Goal: Task Accomplishment & Management: Use online tool/utility

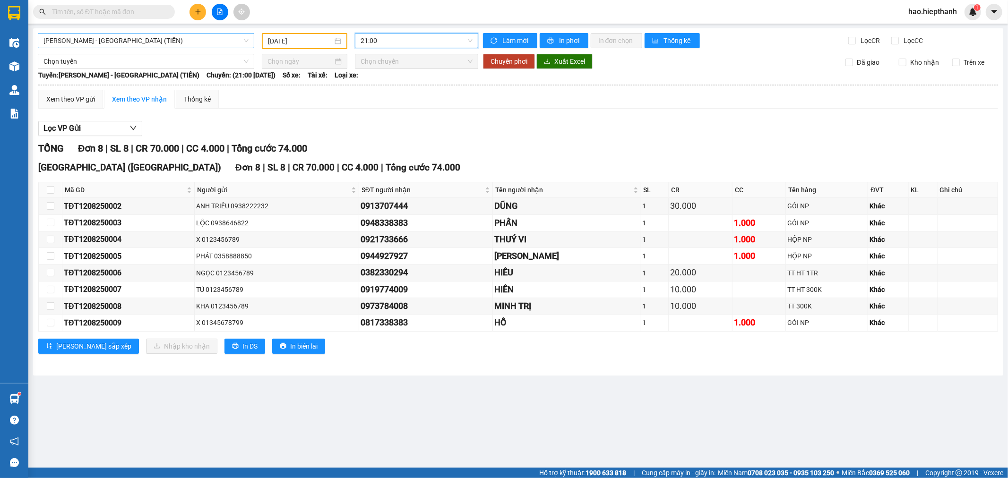
click at [196, 39] on span "[PERSON_NAME] - [GEOGRAPHIC_DATA] (TIỀN)" at bounding box center [145, 41] width 205 height 14
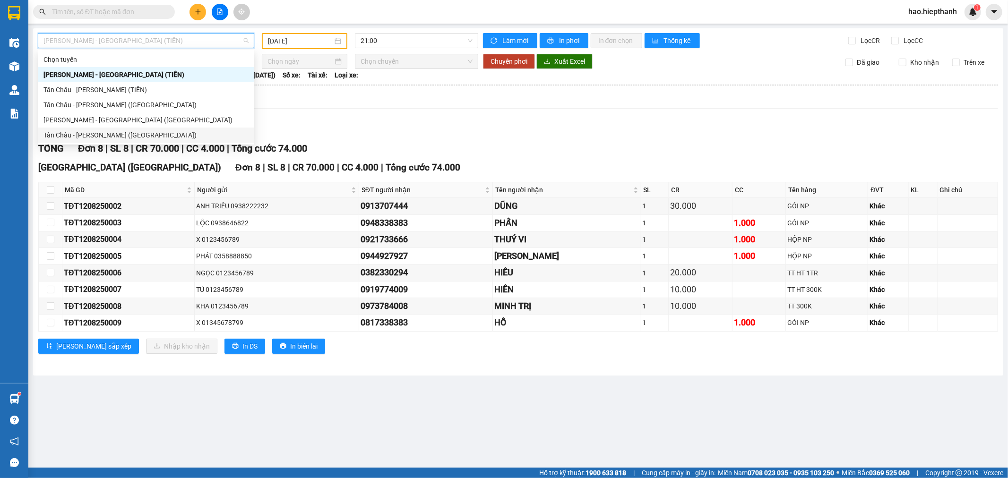
click at [107, 130] on div "Tân Châu - [PERSON_NAME] ([GEOGRAPHIC_DATA])" at bounding box center [145, 135] width 205 height 10
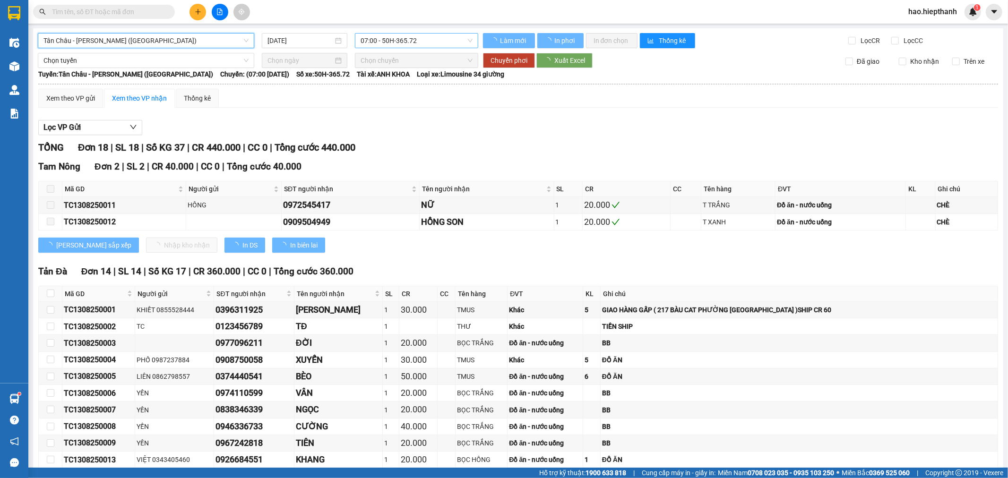
click at [395, 43] on span "07:00 - 50H-365.72" at bounding box center [416, 41] width 112 height 14
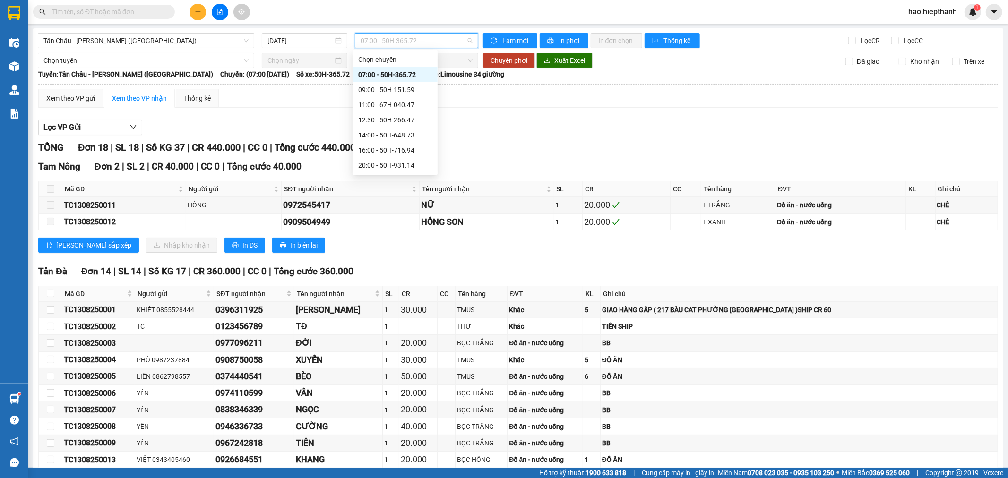
click at [389, 71] on div "07:00 - 50H-365.72" at bounding box center [395, 74] width 74 height 10
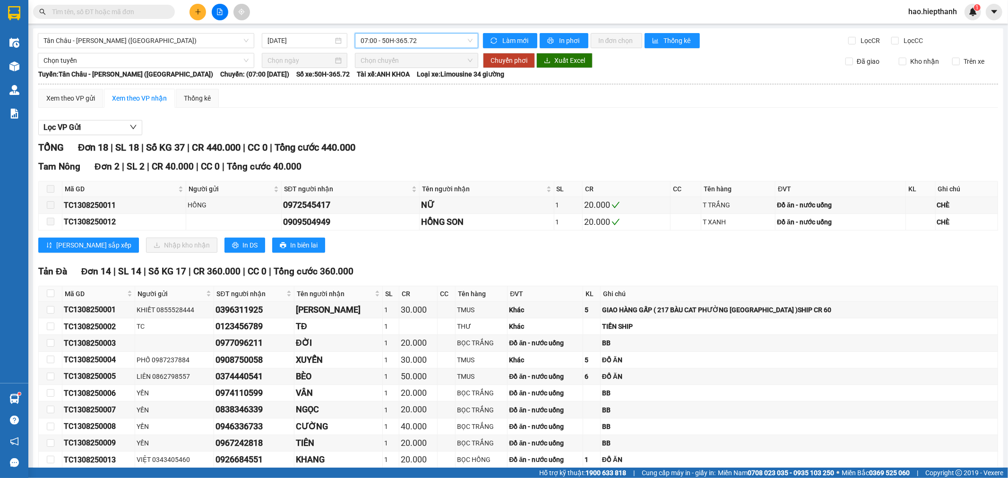
click at [369, 36] on span "07:00 - 50H-365.72" at bounding box center [416, 41] width 112 height 14
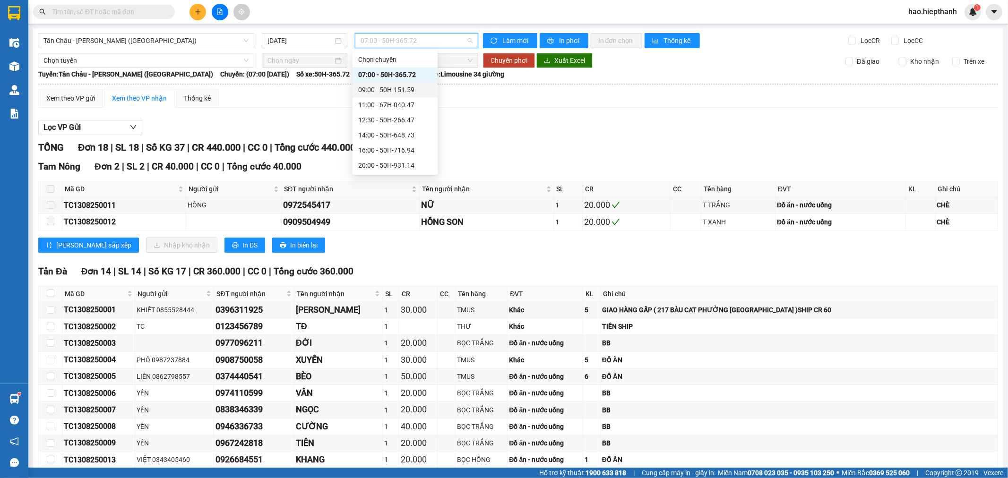
click at [385, 91] on div "09:00 - 50H-151.59" at bounding box center [395, 90] width 74 height 10
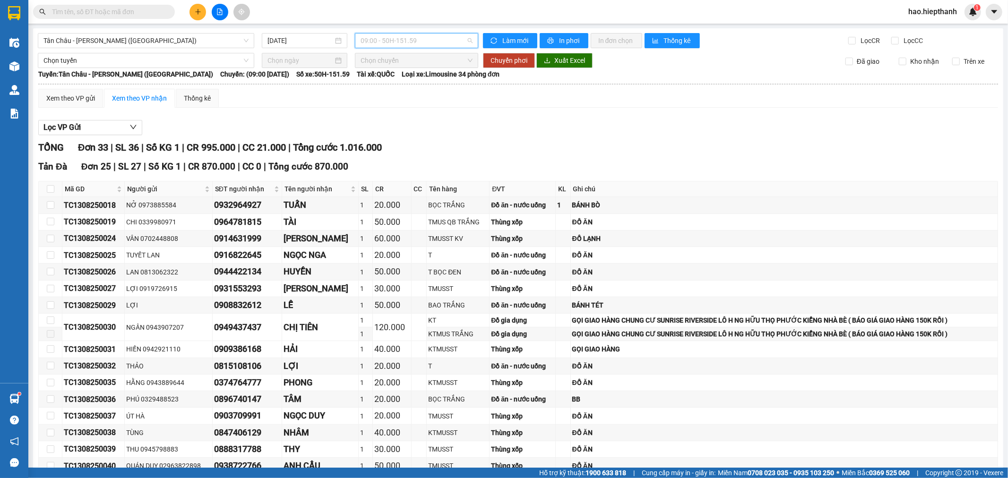
click at [395, 42] on span "09:00 - 50H-151.59" at bounding box center [416, 41] width 112 height 14
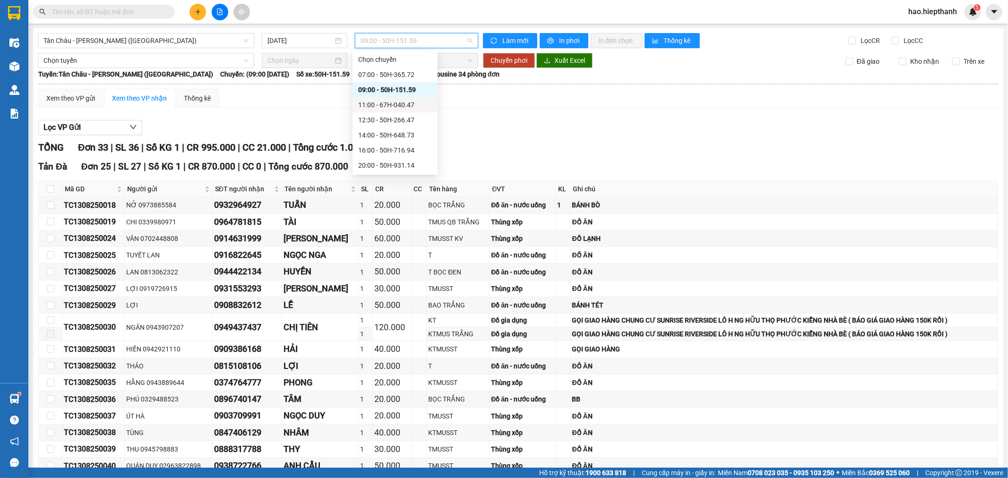
click at [407, 108] on div "11:00 - 67H-040.47" at bounding box center [395, 105] width 74 height 10
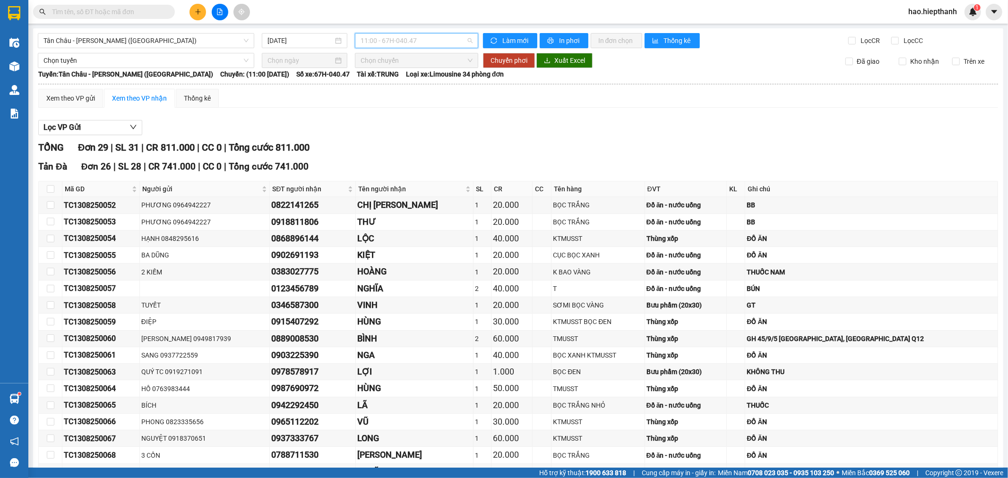
click at [402, 39] on span "11:00 - 67H-040.47" at bounding box center [416, 41] width 112 height 14
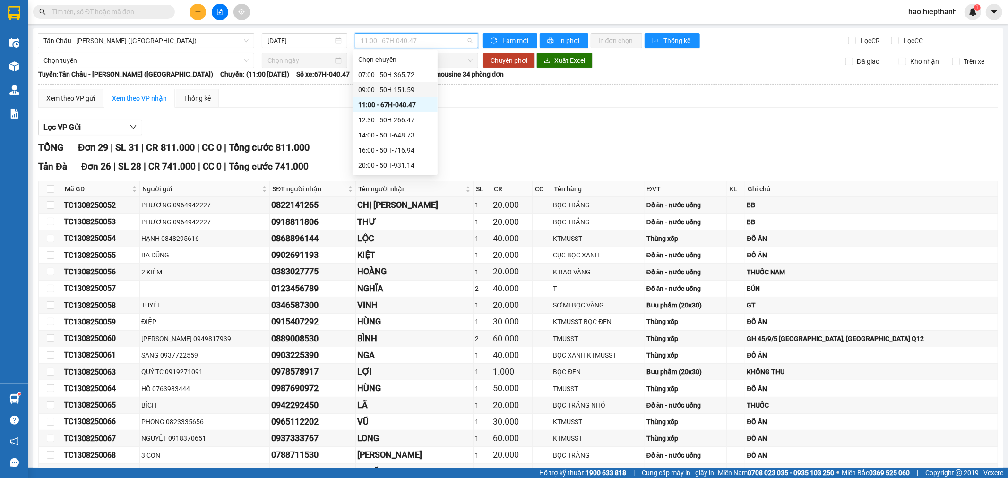
click at [399, 90] on div "09:00 - 50H-151.59" at bounding box center [395, 90] width 74 height 10
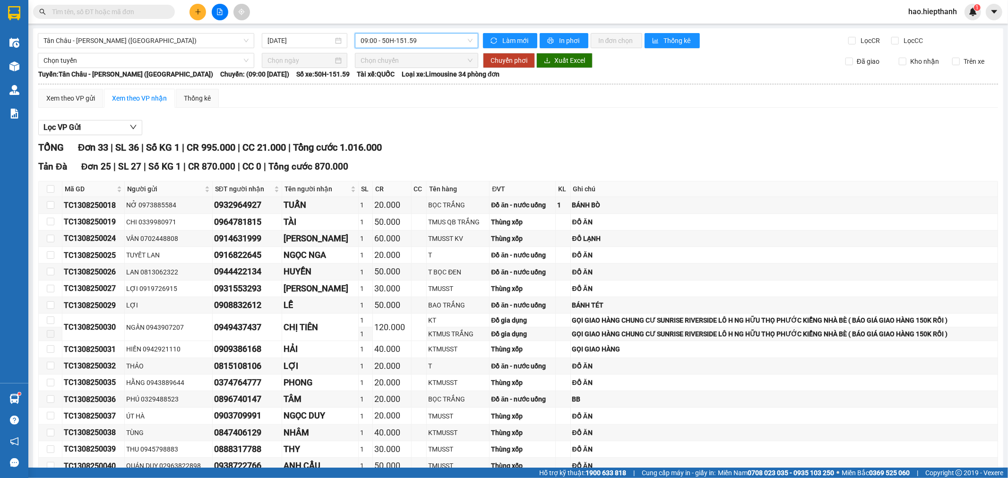
click at [399, 48] on div "09:00 - 50H-151.59" at bounding box center [416, 40] width 123 height 15
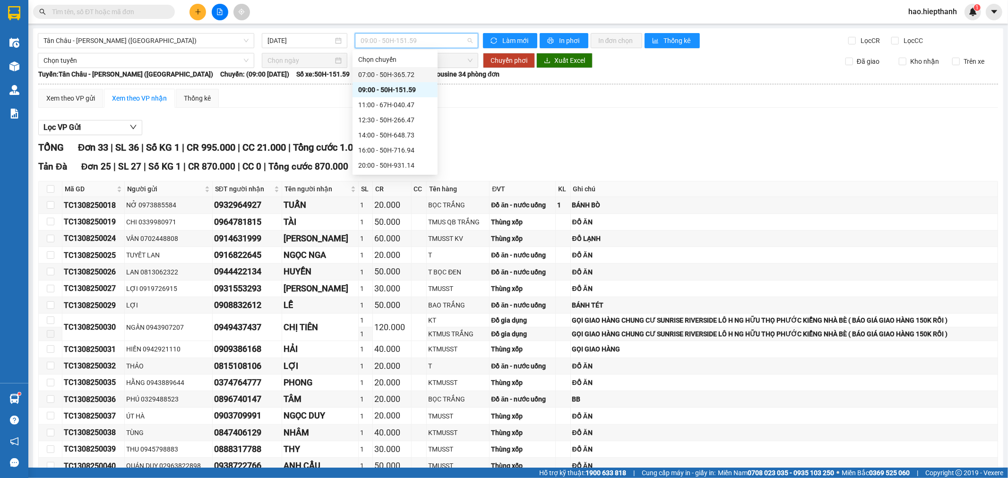
click at [395, 77] on div "07:00 - 50H-365.72" at bounding box center [395, 74] width 74 height 10
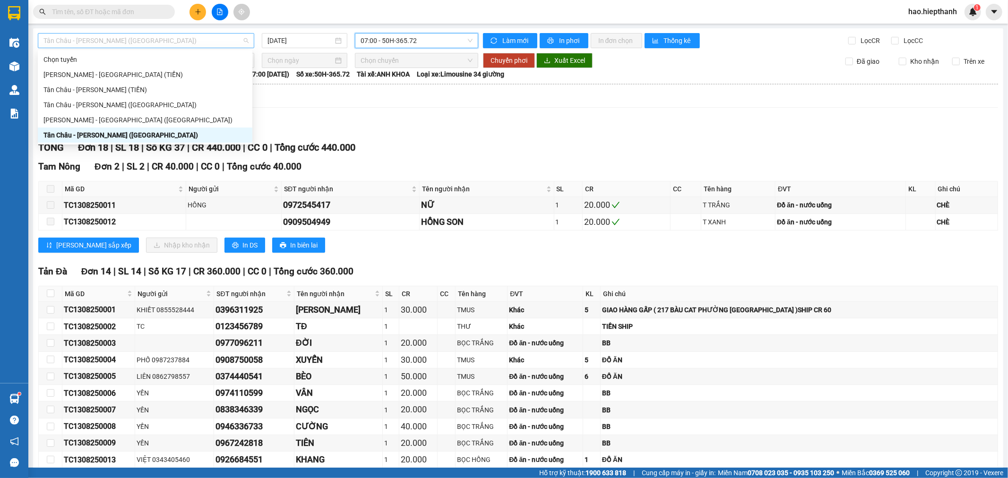
click at [123, 34] on span "Tân Châu - [PERSON_NAME] ([GEOGRAPHIC_DATA])" at bounding box center [145, 41] width 205 height 14
drag, startPoint x: 137, startPoint y: 136, endPoint x: 141, endPoint y: 129, distance: 7.6
click at [139, 135] on div "Tân Châu - [PERSON_NAME] ([GEOGRAPHIC_DATA])" at bounding box center [144, 135] width 203 height 10
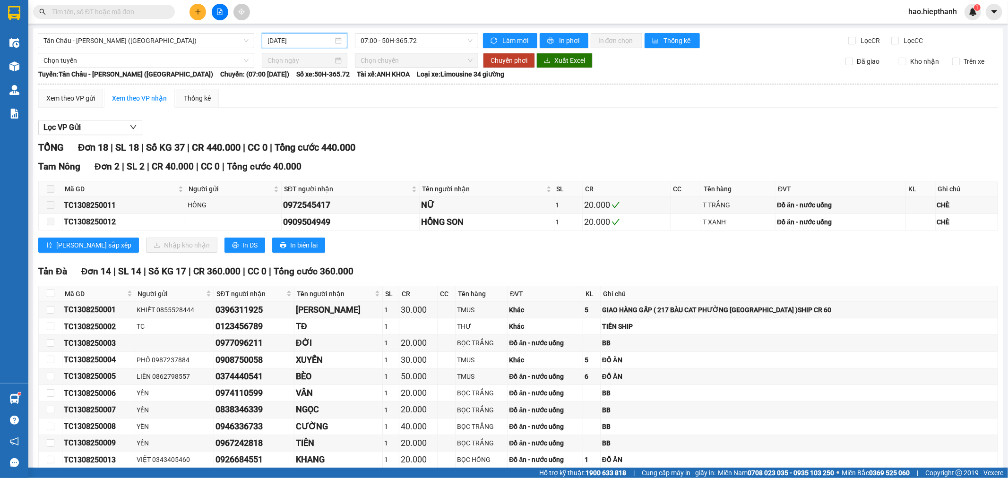
click at [290, 39] on input "[DATE]" at bounding box center [300, 40] width 66 height 10
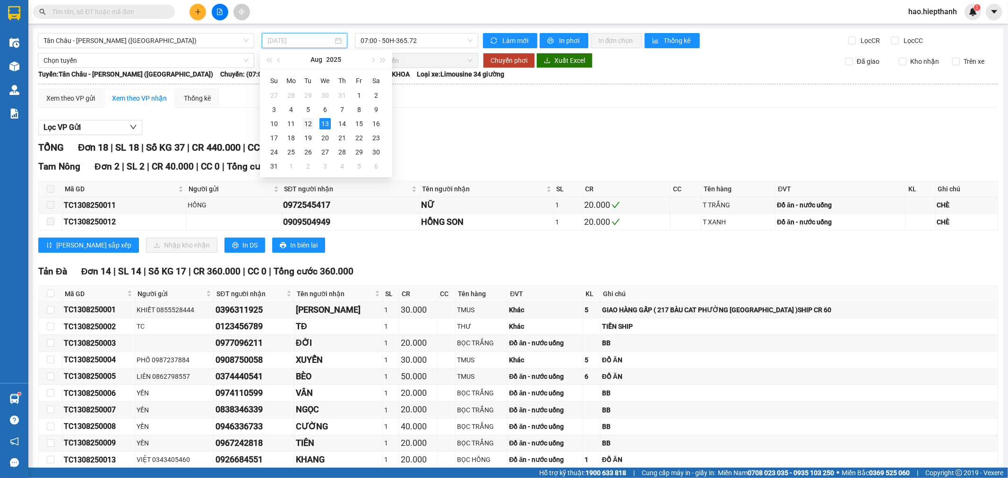
click at [309, 122] on div "12" at bounding box center [307, 123] width 11 height 11
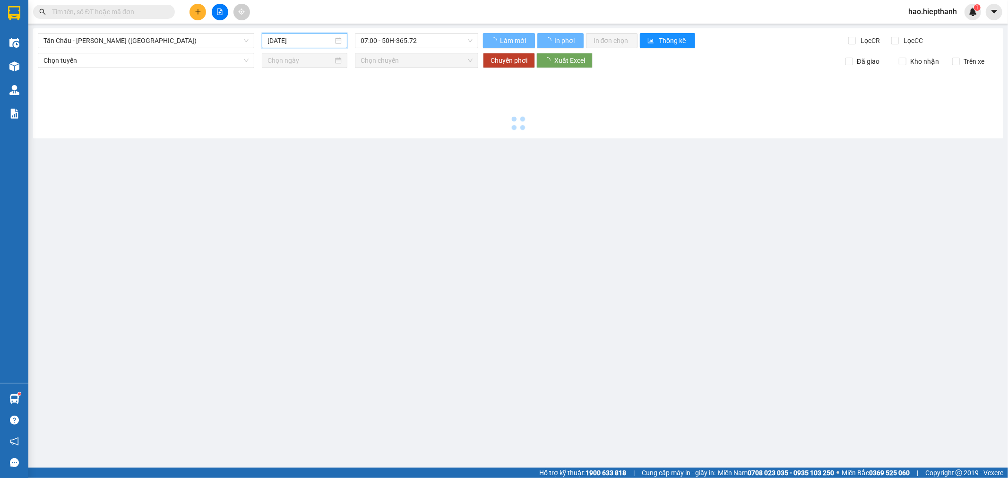
type input "[DATE]"
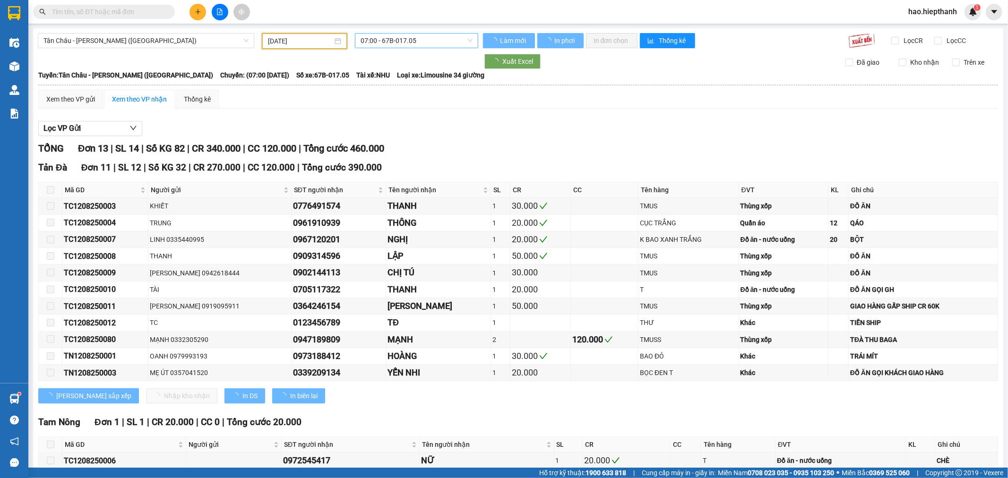
click at [400, 43] on span "07:00 - 67B-017.05" at bounding box center [416, 41] width 112 height 14
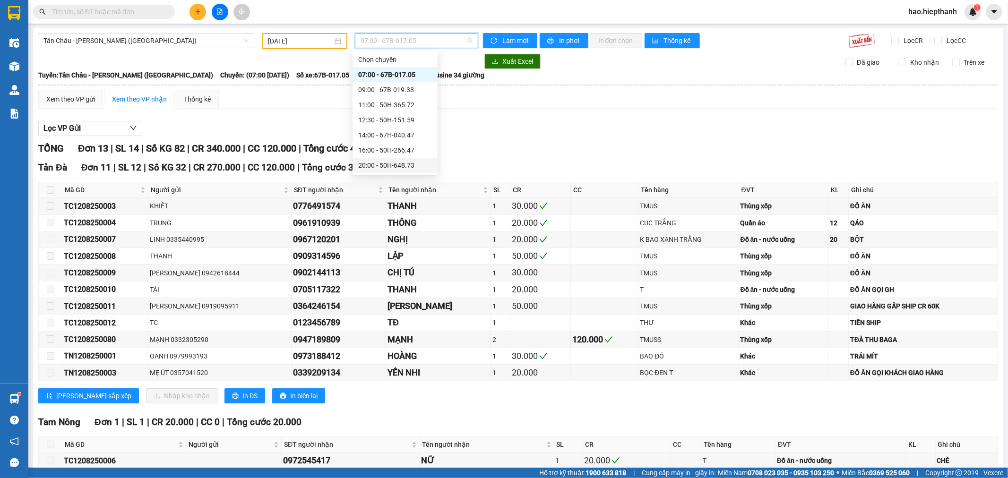
click at [407, 163] on div "20:00 - 50H-648.73" at bounding box center [395, 165] width 74 height 10
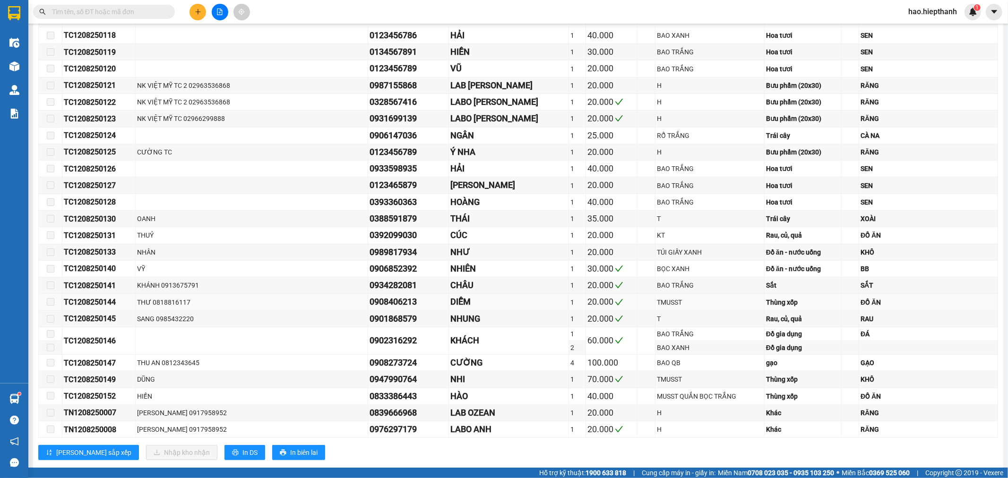
scroll to position [407, 0]
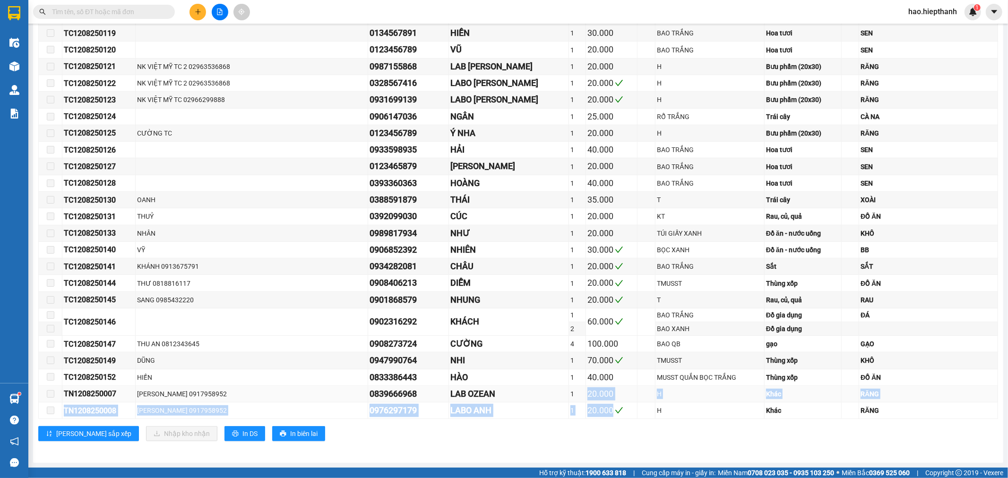
drag, startPoint x: 577, startPoint y: 410, endPoint x: 549, endPoint y: 387, distance: 35.9
click at [549, 387] on tbody "TC1208250048 0818442834 XUÂN ANH 1 300.000 67AK-139.27 Xe số 1 CHÌA,1 CÀ VẸT TC…" at bounding box center [518, 105] width 959 height 627
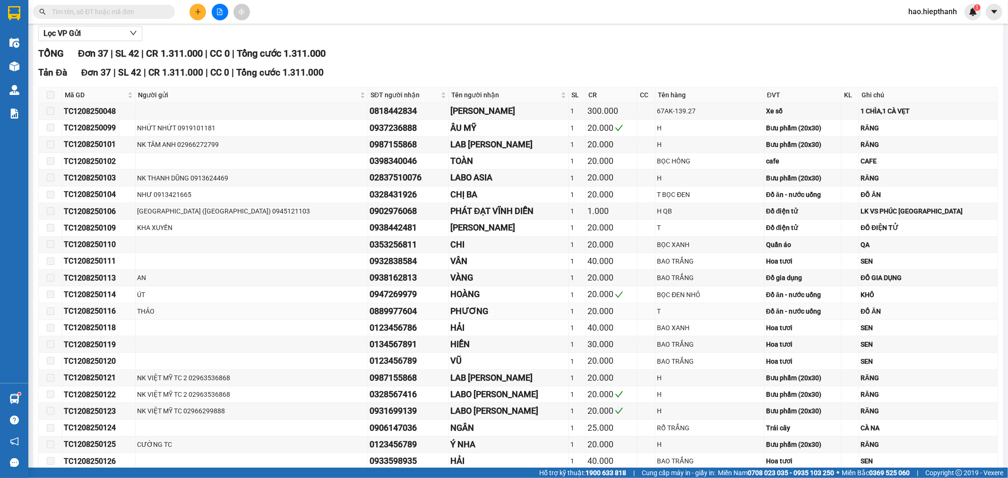
scroll to position [0, 0]
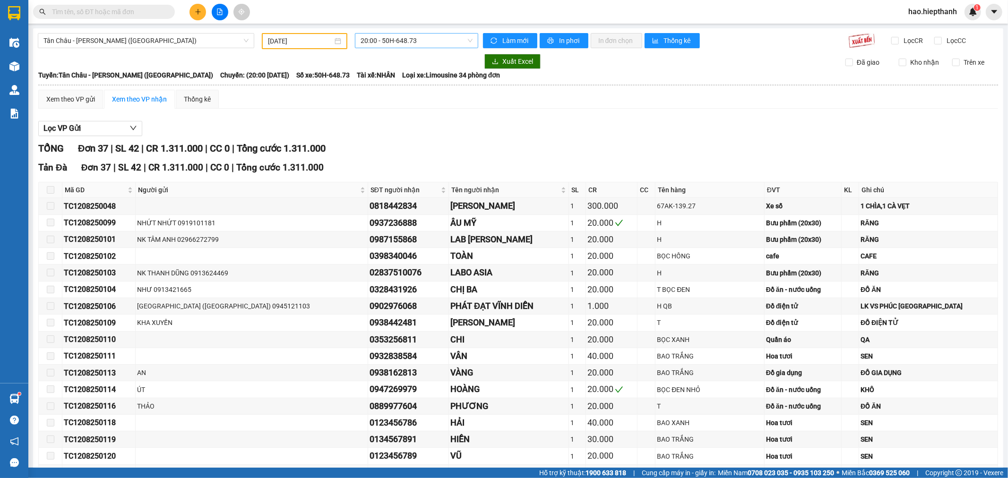
click at [370, 43] on span "20:00 - 50H-648.73" at bounding box center [416, 41] width 112 height 14
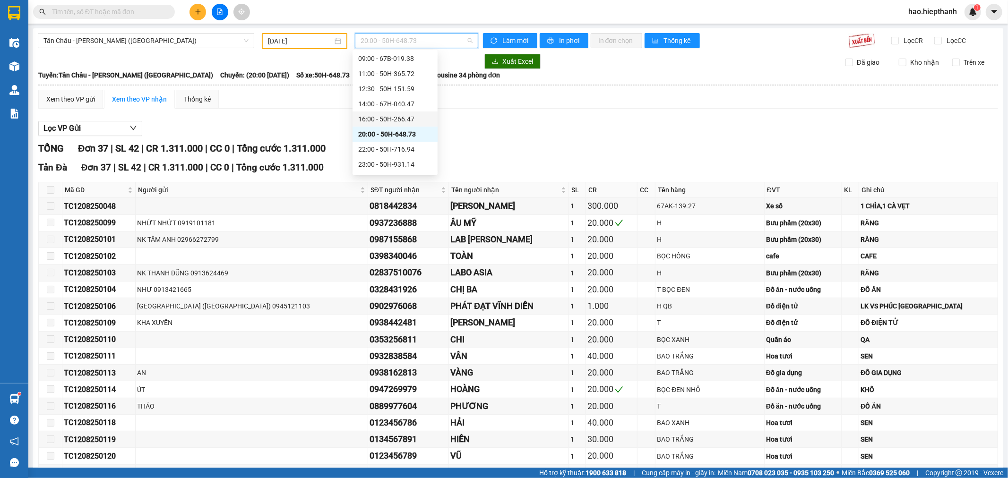
scroll to position [60, 0]
click at [398, 163] on div "23:59 - 67B-019.38" at bounding box center [395, 165] width 74 height 10
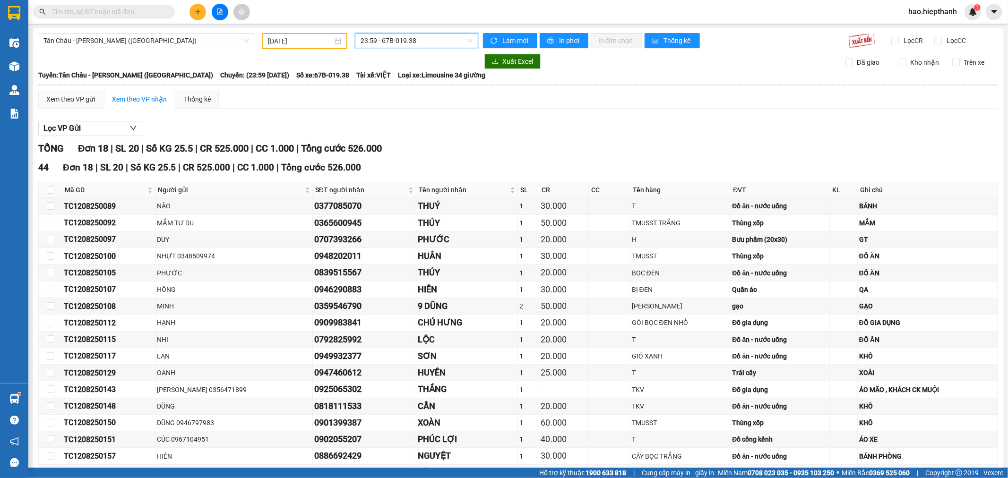
click at [404, 39] on span "23:59 - 67B-019.38" at bounding box center [416, 41] width 112 height 14
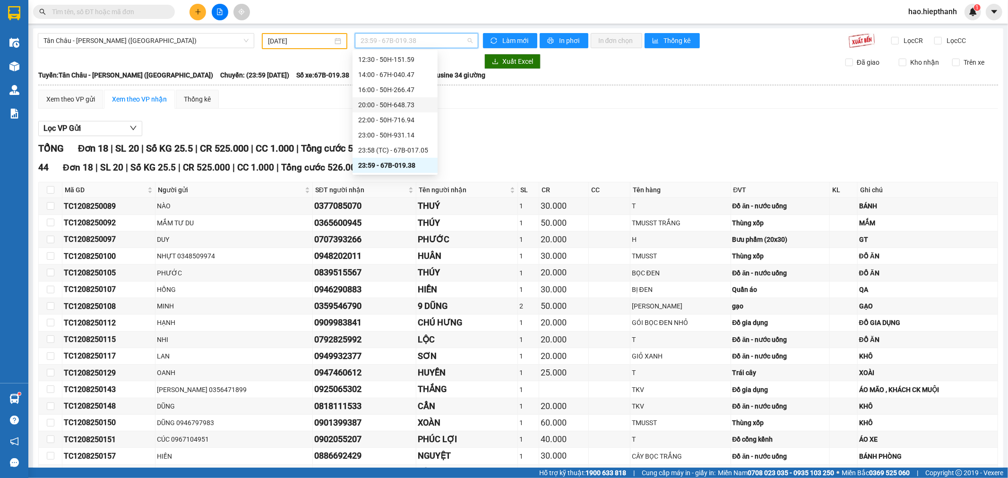
click at [401, 107] on div "20:00 - 50H-648.73" at bounding box center [395, 105] width 74 height 10
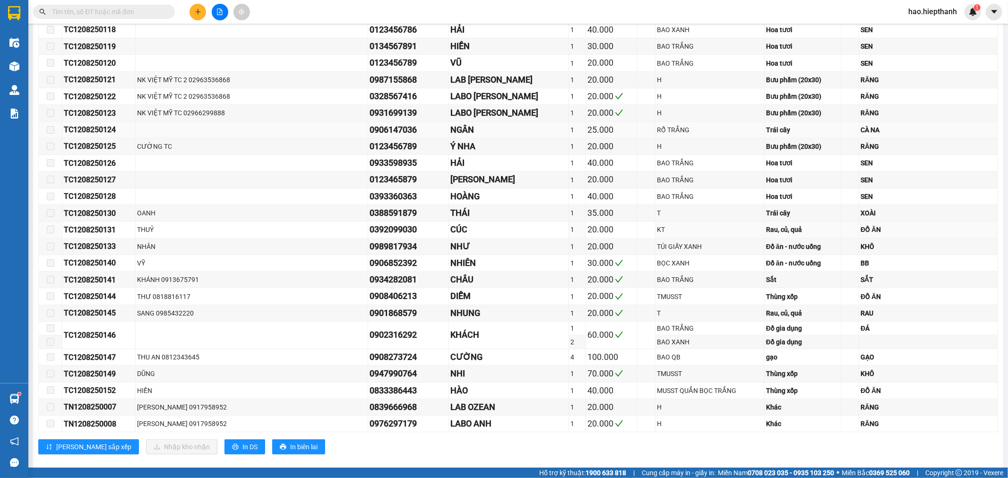
scroll to position [407, 0]
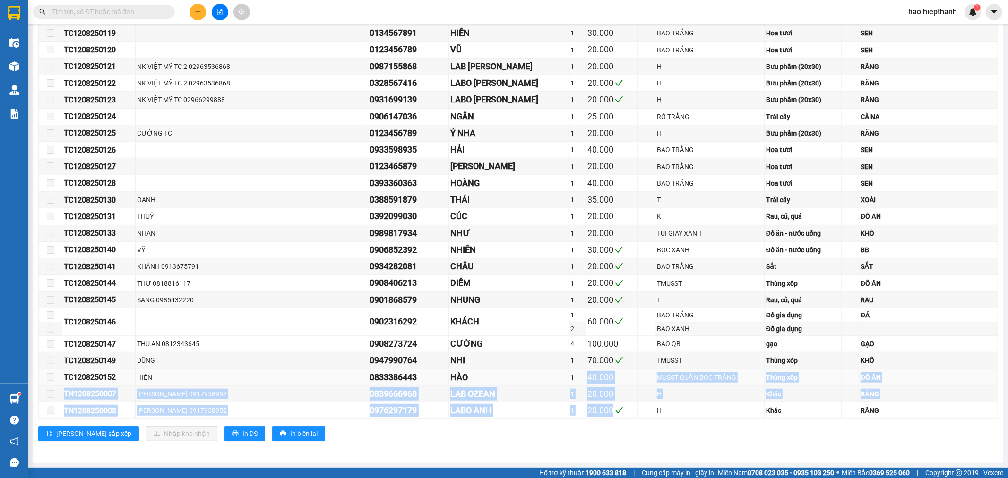
drag, startPoint x: 584, startPoint y: 413, endPoint x: 546, endPoint y: 380, distance: 50.9
click at [546, 380] on tbody "TC1208250048 0818442834 XUÂN ANH 1 300.000 67AK-139.27 Xe số 1 CHÌA,1 CÀ VẸT TC…" at bounding box center [518, 105] width 959 height 627
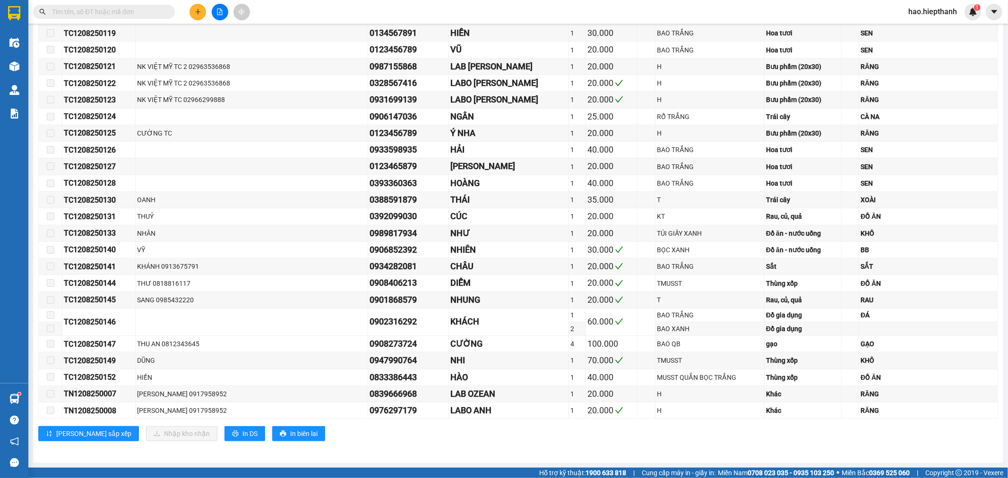
click at [531, 421] on div "[GEOGRAPHIC_DATA] 37 | SL 42 | CR 1.311.000 | CC 0 | Tổng cước 1.311.000 Mã GD …" at bounding box center [518, 101] width 960 height 694
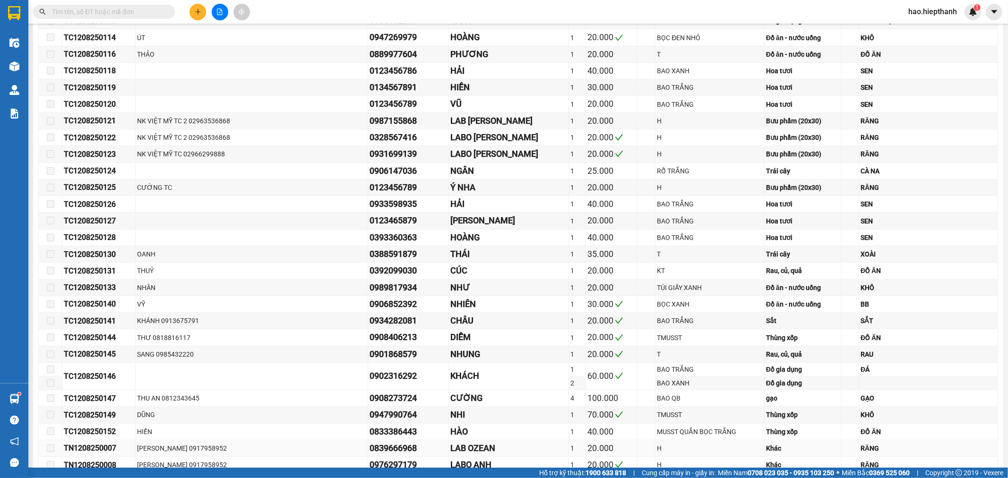
scroll to position [0, 0]
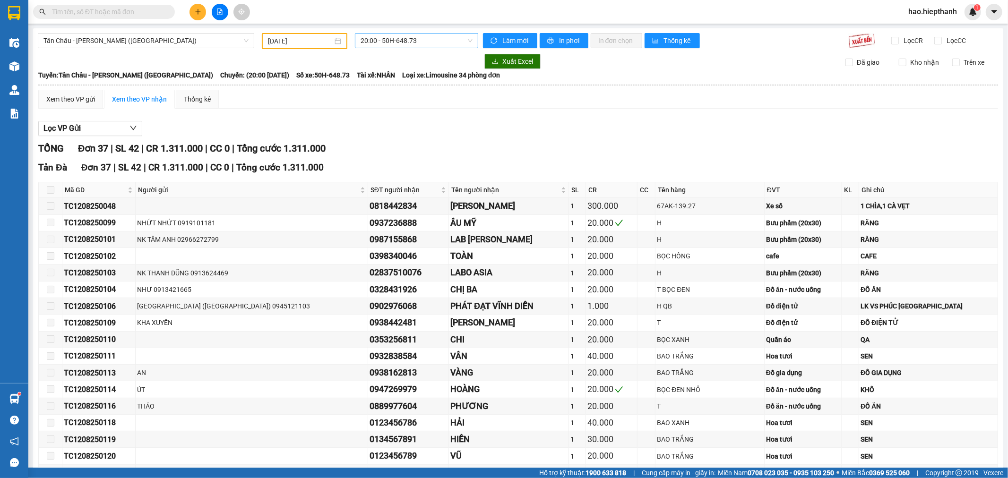
click at [374, 40] on span "20:00 - 50H-648.73" at bounding box center [416, 41] width 112 height 14
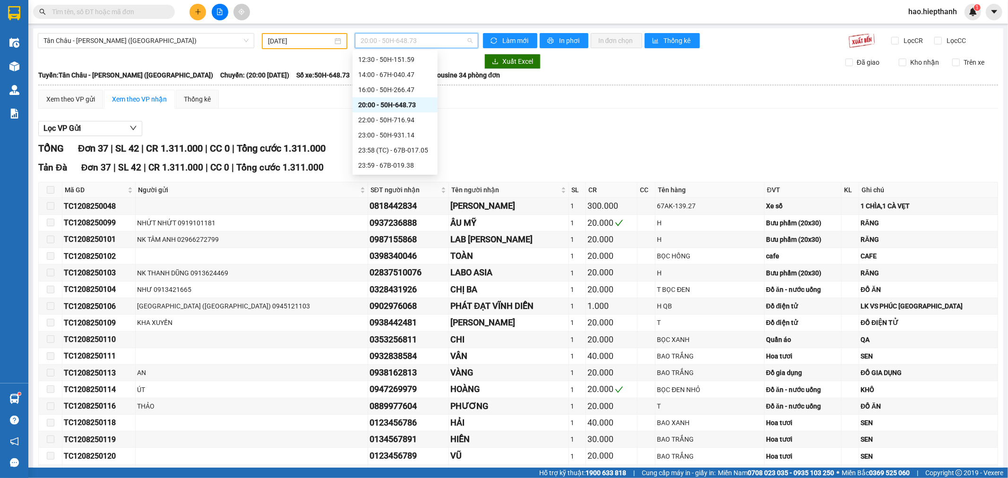
click at [262, 45] on div "[DATE]" at bounding box center [305, 41] width 86 height 16
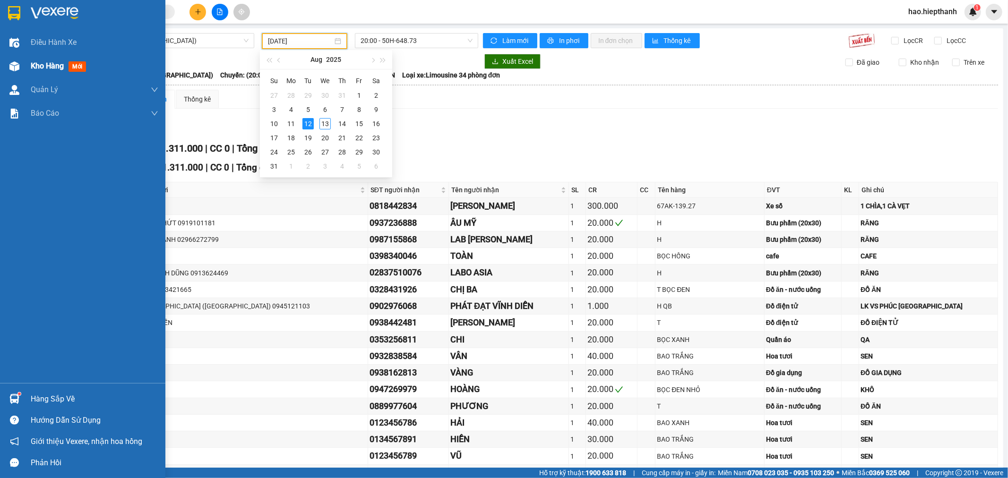
click at [36, 65] on span "Kho hàng" at bounding box center [47, 65] width 33 height 9
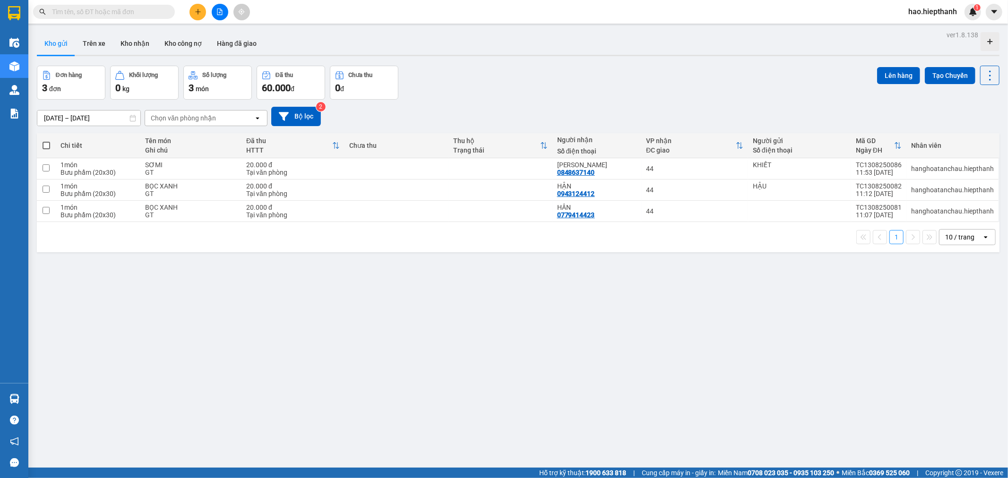
click at [220, 17] on button at bounding box center [220, 12] width 17 height 17
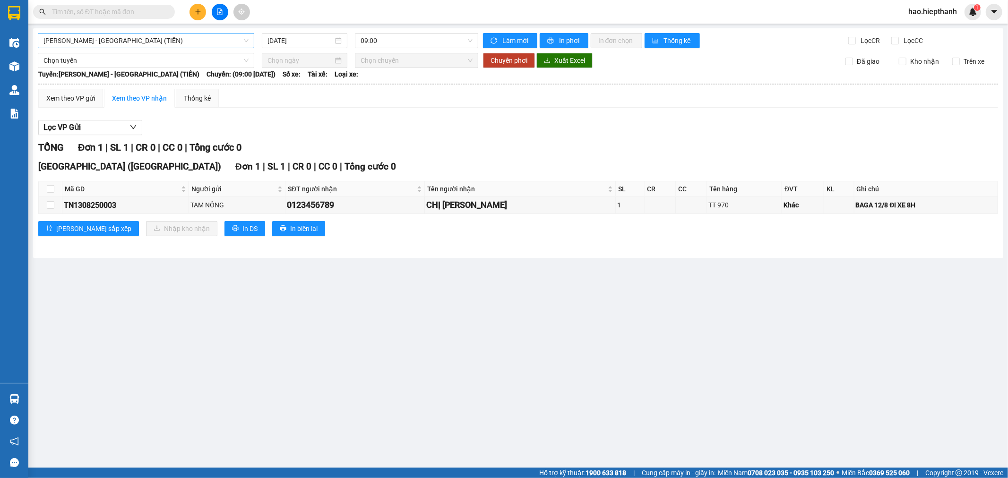
click at [135, 43] on span "[PERSON_NAME] - [GEOGRAPHIC_DATA] (TIỀN)" at bounding box center [145, 41] width 205 height 14
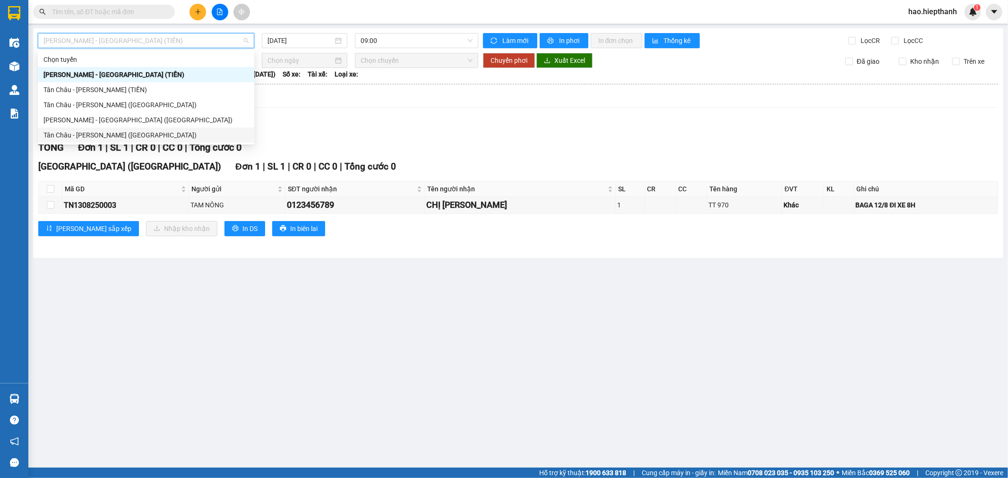
click at [136, 130] on div "Tân Châu - [PERSON_NAME] ([GEOGRAPHIC_DATA])" at bounding box center [145, 135] width 205 height 10
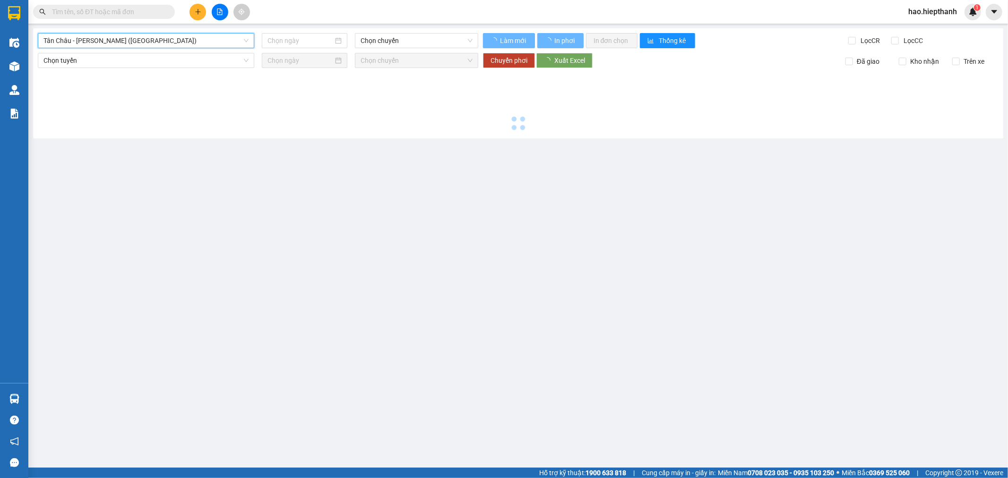
type input "[DATE]"
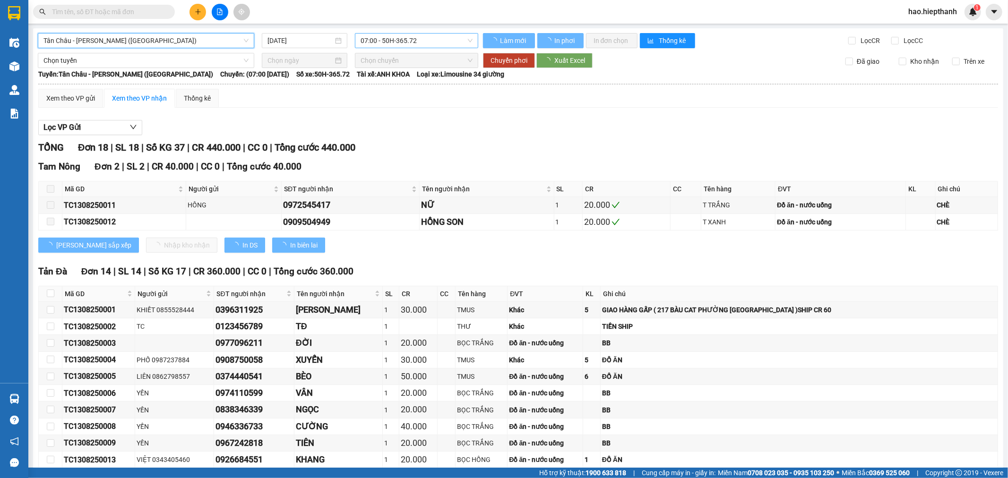
click at [432, 44] on span "07:00 - 50H-365.72" at bounding box center [416, 41] width 112 height 14
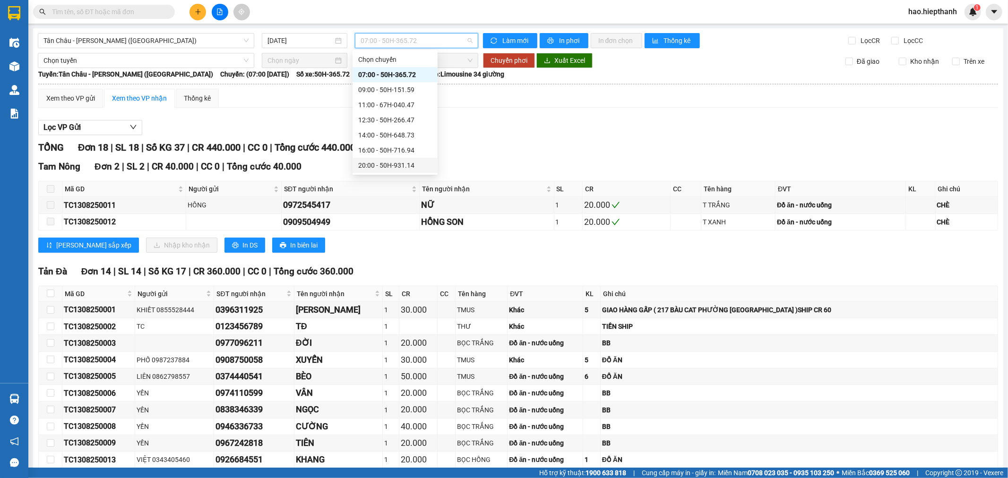
click at [404, 165] on div "20:00 - 50H-931.14" at bounding box center [395, 165] width 74 height 10
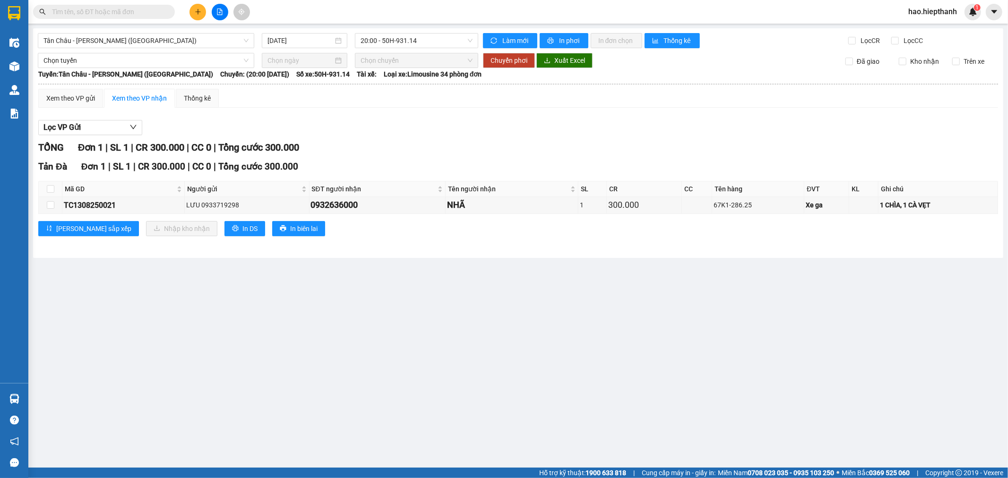
click at [124, 15] on input "text" at bounding box center [108, 12] width 112 height 10
click at [299, 150] on span "Tổng cước 300.000" at bounding box center [258, 147] width 81 height 11
click at [340, 146] on div "TỔNG Đơn 1 | SL 1 | CR 300.000 | CC 0 | Tổng cước 300.000" at bounding box center [518, 147] width 960 height 15
click at [280, 165] on span "Tổng cước 300.000" at bounding box center [258, 166] width 80 height 11
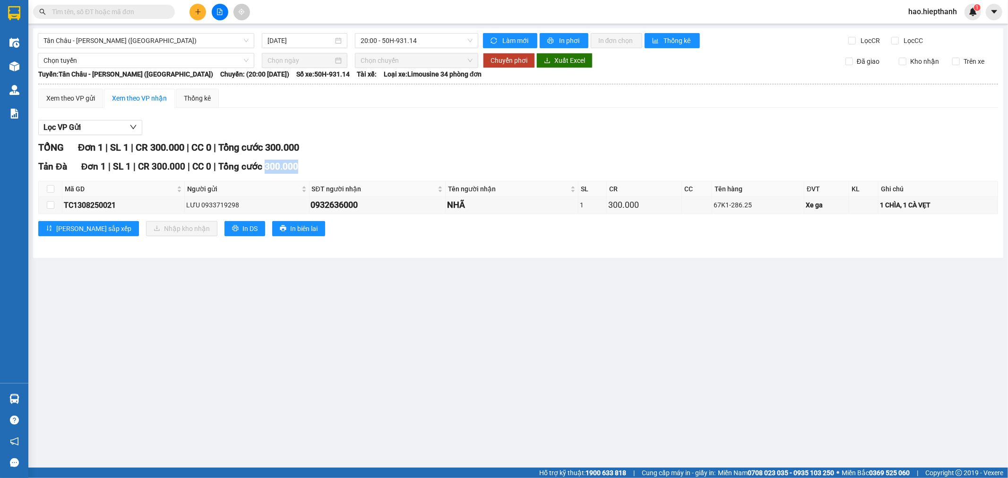
click at [280, 165] on span "Tổng cước 300.000" at bounding box center [258, 166] width 80 height 11
click at [282, 147] on span "Tổng cước 300.000" at bounding box center [258, 147] width 81 height 11
click at [283, 163] on span "Tổng cước 300.000" at bounding box center [258, 166] width 80 height 11
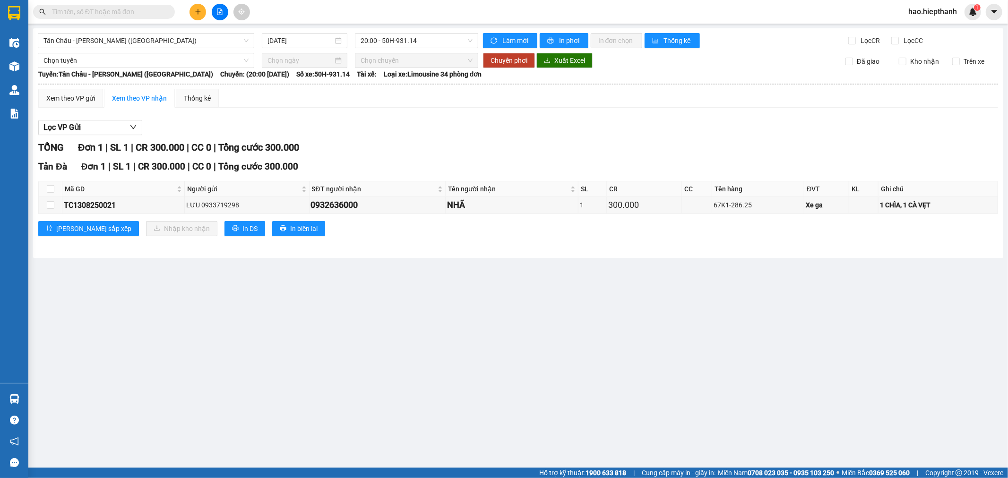
click at [281, 148] on span "Tổng cước 300.000" at bounding box center [258, 147] width 81 height 11
click at [285, 172] on span "Tổng cước 300.000" at bounding box center [258, 166] width 80 height 11
click at [284, 148] on span "Tổng cước 300.000" at bounding box center [258, 147] width 81 height 11
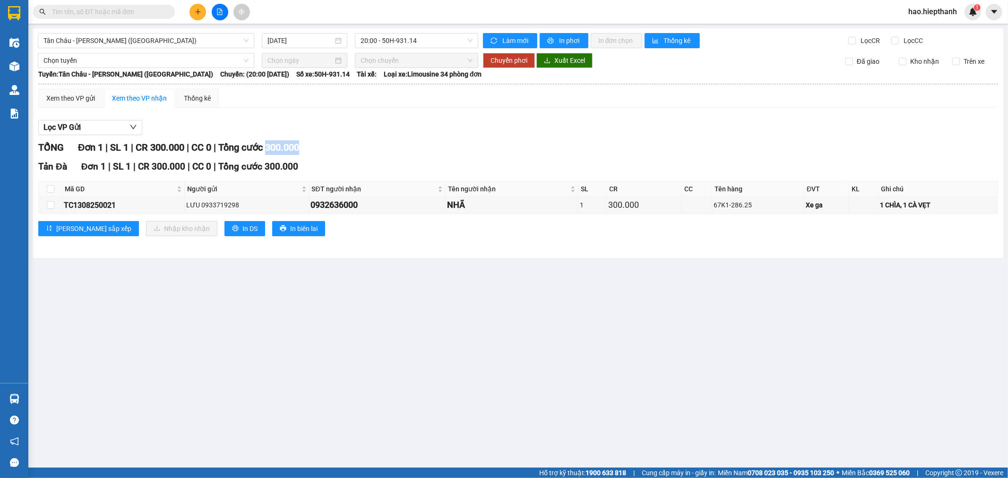
click at [284, 148] on span "Tổng cước 300.000" at bounding box center [258, 147] width 81 height 11
click at [283, 173] on div "Tản Đà Đơn 1 | SL 1 | CR 300.000 | CC 0 | Tổng cước 300.000" at bounding box center [518, 167] width 960 height 14
click at [285, 153] on span "Tổng cước 300.000" at bounding box center [258, 147] width 81 height 11
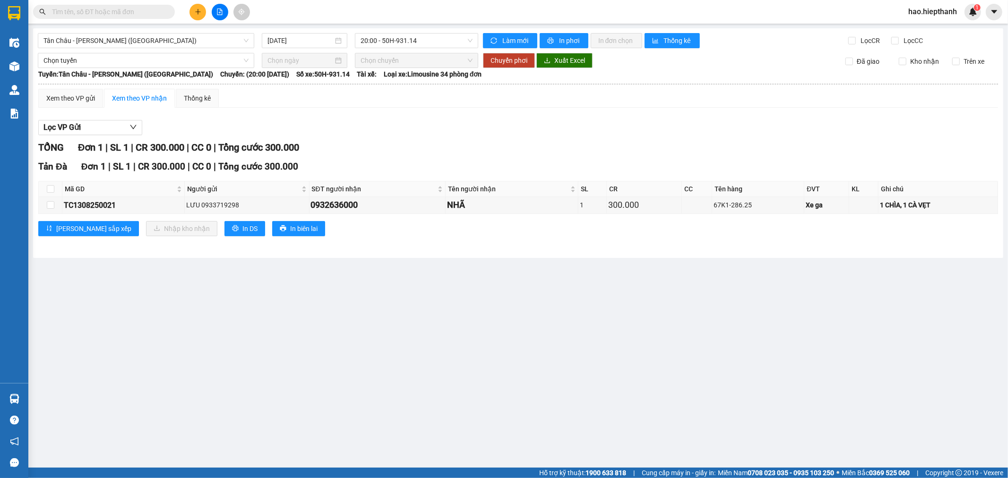
click at [286, 165] on span "Tổng cước 300.000" at bounding box center [258, 166] width 80 height 11
click at [284, 153] on span "Tổng cước 300.000" at bounding box center [258, 147] width 81 height 11
click at [282, 163] on span "Tổng cước 300.000" at bounding box center [258, 166] width 80 height 11
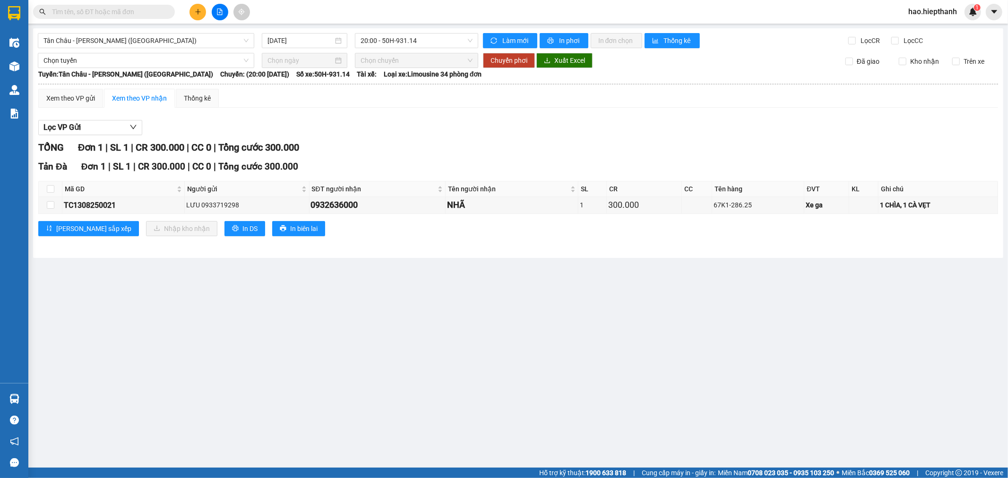
click at [283, 149] on span "Tổng cước 300.000" at bounding box center [258, 147] width 81 height 11
click at [282, 168] on span "Tổng cước 300.000" at bounding box center [258, 166] width 80 height 11
click at [293, 147] on span "Tổng cước 300.000" at bounding box center [258, 147] width 81 height 11
